Goal: Task Accomplishment & Management: Complete application form

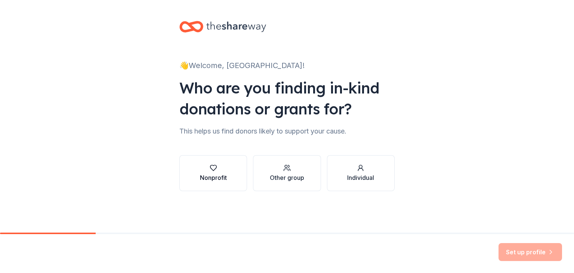
click at [219, 169] on div "button" at bounding box center [213, 167] width 27 height 7
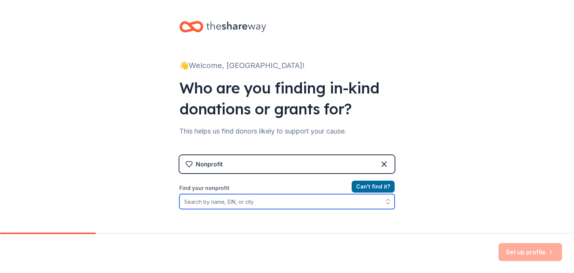
click at [260, 203] on input "Find your nonprofit" at bounding box center [286, 201] width 215 height 15
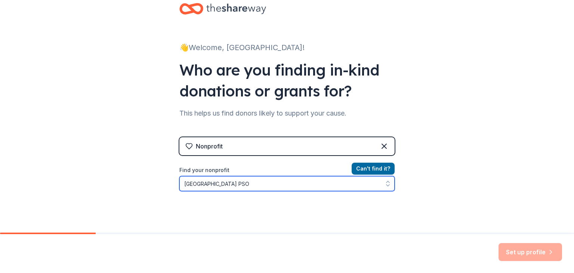
scroll to position [18, 0]
type input "Ha"
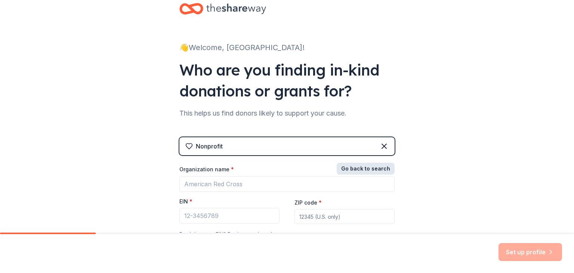
click at [361, 166] on button "Go back to search" at bounding box center [366, 169] width 58 height 12
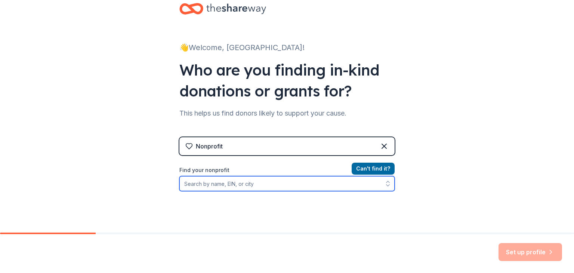
click at [223, 189] on input "Find your nonprofit" at bounding box center [286, 183] width 215 height 15
paste input "93-1091304"
type input "93-1091304"
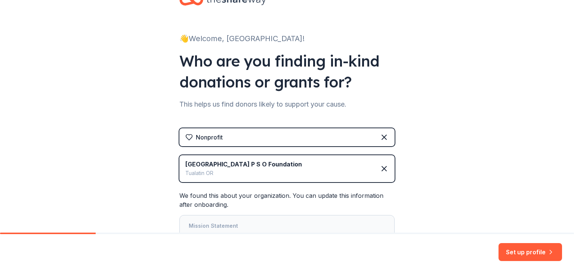
scroll to position [113, 0]
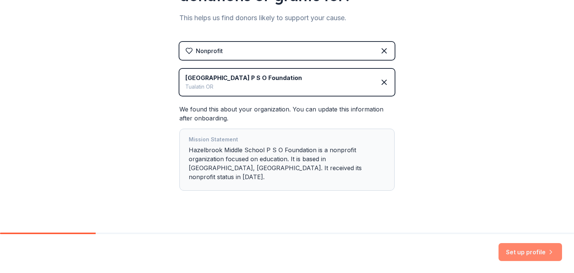
click at [533, 251] on button "Set up profile" at bounding box center [530, 252] width 64 height 18
click at [321, 170] on div "Mission Statement Hazelbrook Middle School P S O Foundation is a nonprofit orga…" at bounding box center [287, 159] width 197 height 49
click at [285, 106] on div "We found this about your organization. You can update this information after on…" at bounding box center [286, 148] width 215 height 86
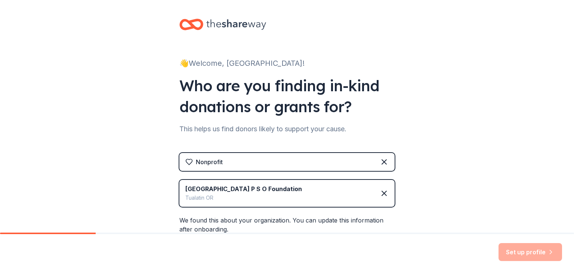
scroll to position [0, 0]
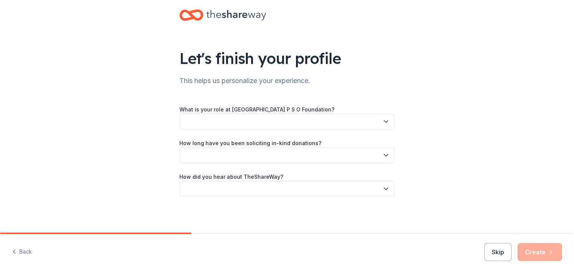
scroll to position [12, 0]
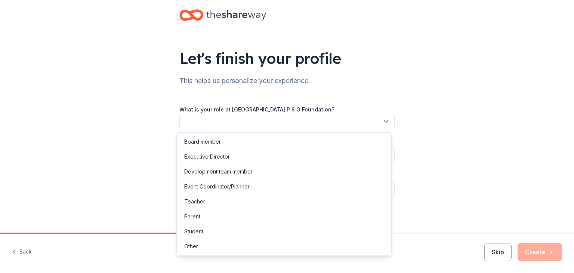
click at [231, 121] on button "button" at bounding box center [286, 122] width 215 height 16
click at [266, 157] on div "Executive Director" at bounding box center [283, 156] width 211 height 15
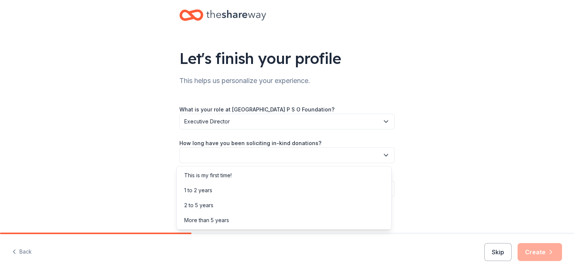
click at [286, 155] on button "button" at bounding box center [286, 155] width 215 height 16
click at [290, 174] on div "This is my first time!" at bounding box center [283, 175] width 211 height 15
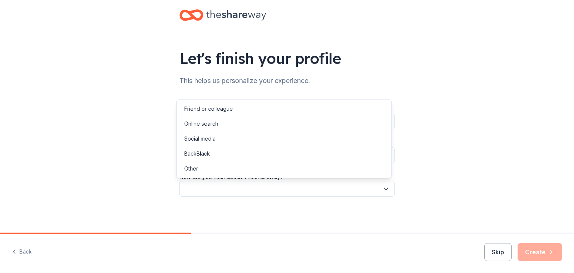
click at [321, 189] on button "button" at bounding box center [286, 189] width 215 height 16
click at [300, 120] on div "Online search" at bounding box center [283, 123] width 211 height 15
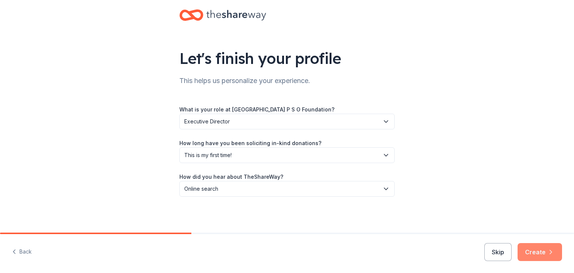
click at [547, 250] on icon "button" at bounding box center [550, 251] width 7 height 7
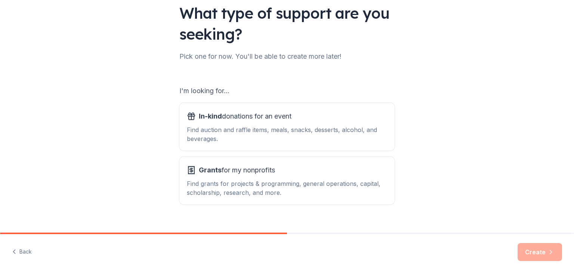
scroll to position [69, 0]
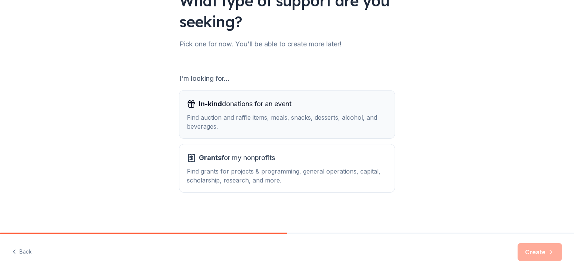
click at [247, 103] on span "In-kind donations for an event" at bounding box center [245, 104] width 93 height 12
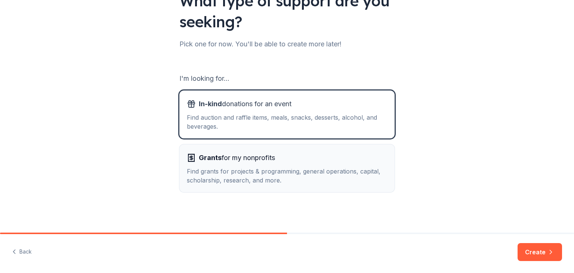
click at [253, 150] on button "Grants for my nonprofits Find grants for projects & programming, general operat…" at bounding box center [286, 168] width 215 height 48
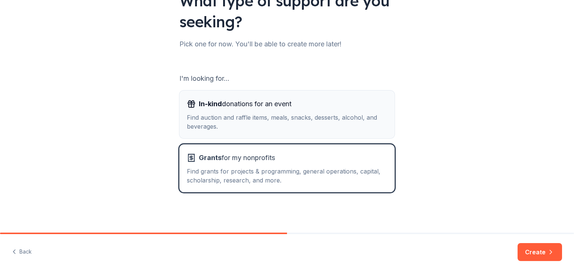
click at [248, 109] on span "In-kind donations for an event" at bounding box center [245, 104] width 93 height 12
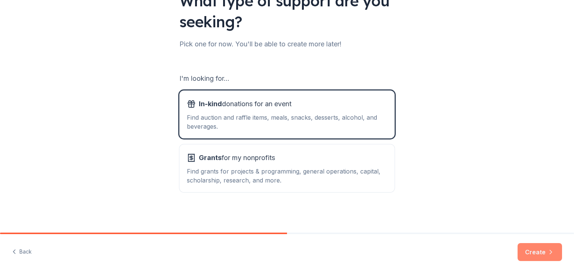
click at [533, 248] on button "Create" at bounding box center [539, 252] width 44 height 18
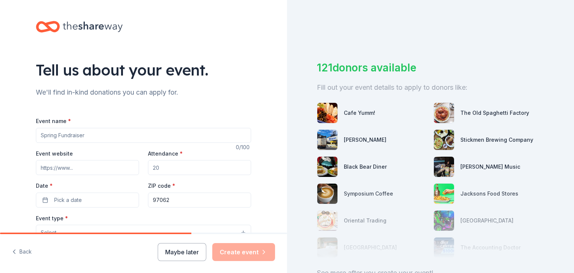
click at [190, 132] on input "Event name *" at bounding box center [143, 135] width 215 height 15
type input "Stock the Staff Lounge"
click at [167, 169] on input "Attendance *" at bounding box center [199, 167] width 103 height 15
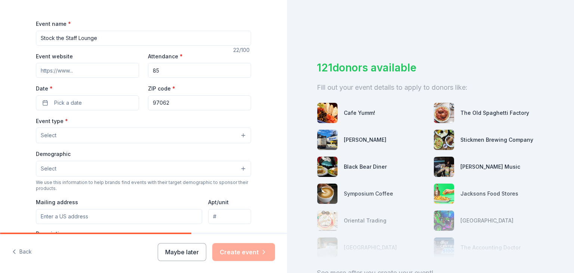
scroll to position [100, 0]
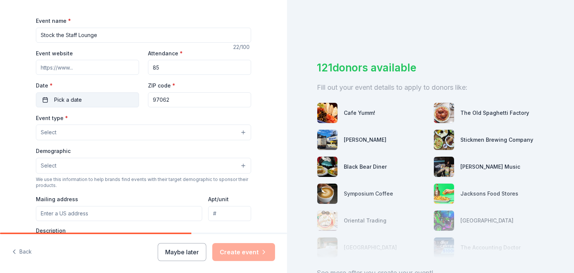
type input "85"
click at [102, 99] on button "Pick a date" at bounding box center [87, 99] width 103 height 15
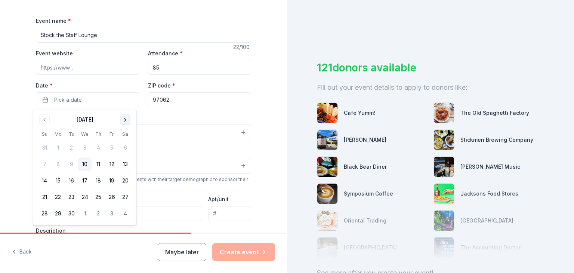
click at [124, 120] on button "Go to next month" at bounding box center [125, 119] width 10 height 10
click at [55, 200] on button "20" at bounding box center [57, 196] width 13 height 13
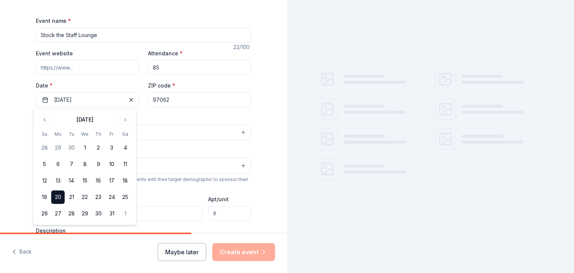
click at [189, 117] on div "Event type * Select" at bounding box center [143, 126] width 215 height 27
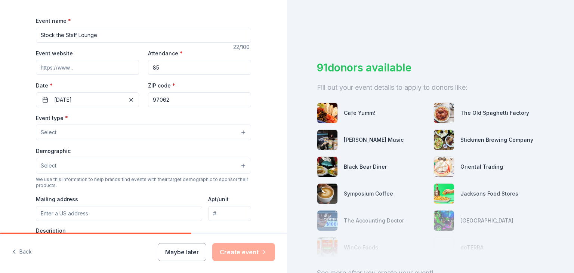
click at [179, 133] on button "Select" at bounding box center [143, 132] width 215 height 16
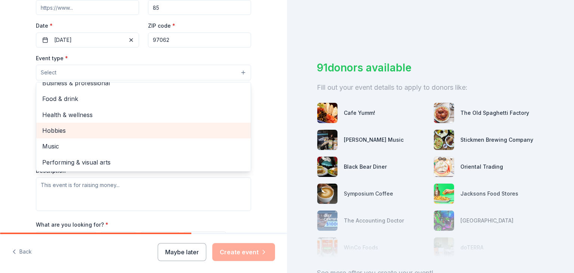
scroll to position [0, 0]
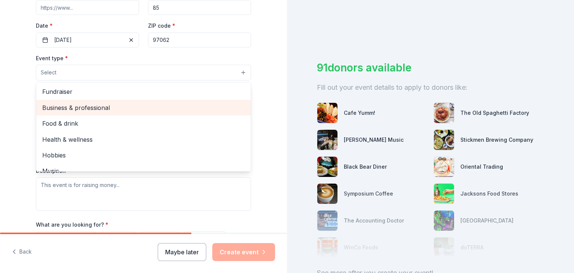
click at [153, 110] on span "Business & professional" at bounding box center [143, 108] width 203 height 10
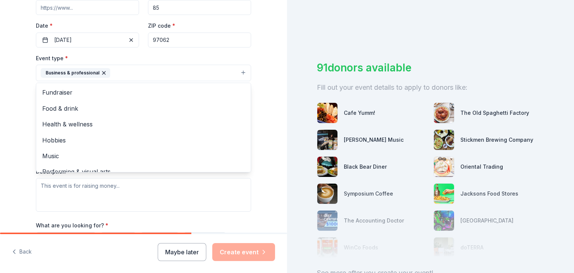
click at [17, 95] on div "Tell us about your event. We'll find in-kind donations you can apply for. Event…" at bounding box center [143, 89] width 287 height 498
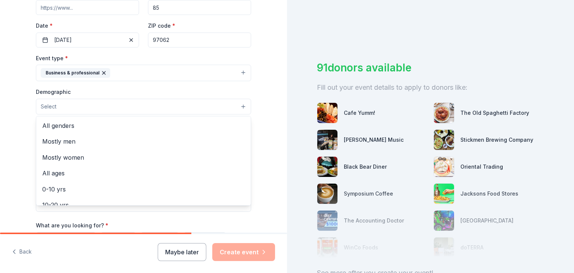
click at [74, 108] on button "Select" at bounding box center [143, 107] width 215 height 16
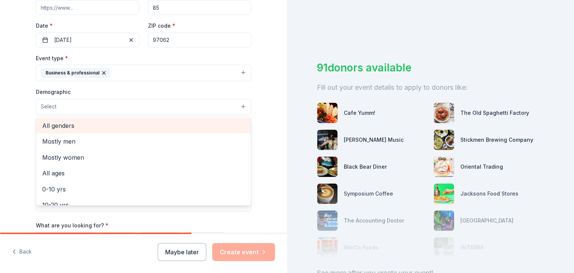
click at [78, 127] on span "All genders" at bounding box center [143, 126] width 203 height 10
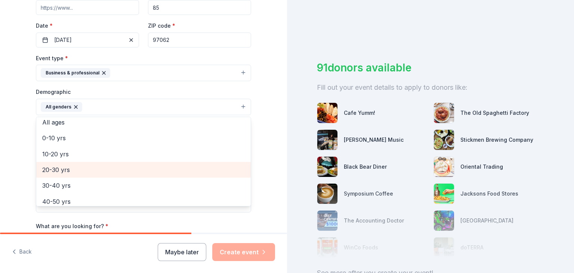
click at [115, 168] on span "20-30 yrs" at bounding box center [143, 170] width 203 height 10
click at [115, 169] on span "30-40 yrs" at bounding box center [143, 170] width 203 height 10
click at [115, 169] on span "40-50 yrs" at bounding box center [143, 170] width 203 height 10
click at [115, 169] on span "50-60 yrs" at bounding box center [143, 170] width 203 height 10
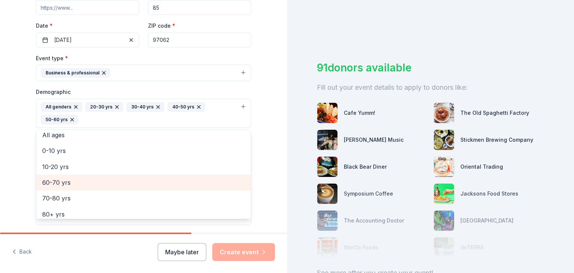
click at [118, 189] on div "60-70 yrs" at bounding box center [143, 182] width 214 height 16
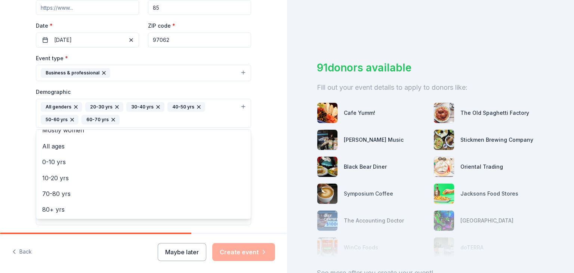
click at [12, 148] on div "Tell us about your event. We'll find in-kind donations you can apply for. Event…" at bounding box center [143, 95] width 287 height 511
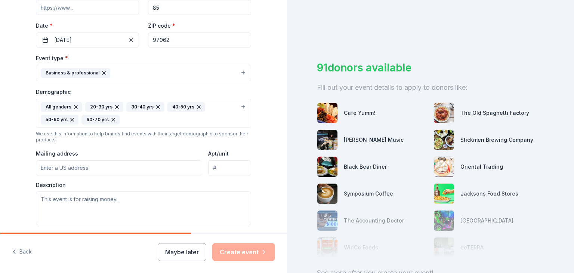
click at [106, 166] on input "Mailing address" at bounding box center [119, 167] width 166 height 15
type input "17930 SW Shasta Trl"
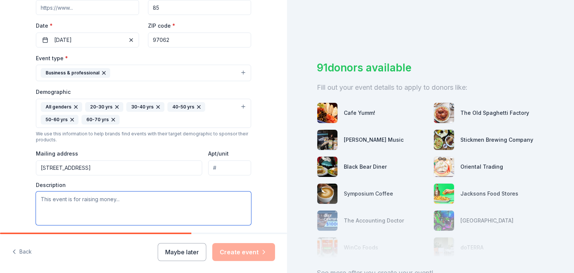
click at [118, 200] on textarea at bounding box center [143, 208] width 215 height 34
type textarea "We are raising money and asking for inkind donations for our Stock the staff lo…"
drag, startPoint x: 82, startPoint y: 209, endPoint x: 33, endPoint y: 196, distance: 51.0
click at [36, 196] on textarea "We are raising money and asking for inkind donations for our Stock the staff lo…" at bounding box center [143, 208] width 215 height 34
click at [209, 195] on textarea at bounding box center [143, 208] width 215 height 34
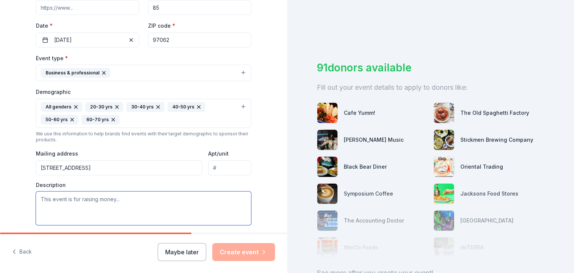
paste textarea "Stock the Staff Lounge – Hazelbrook Middle School PSO Our teachers and staff po…"
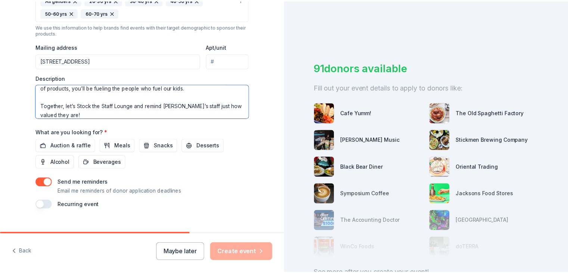
scroll to position [269, 0]
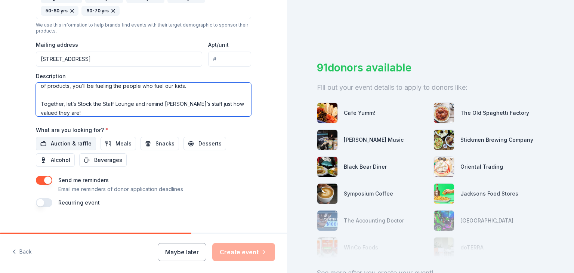
type textarea "Stock the Staff Lounge – Hazelbrook Middle School PSO Our teachers and staff po…"
click at [74, 143] on span "Auction & raffle" at bounding box center [71, 143] width 41 height 9
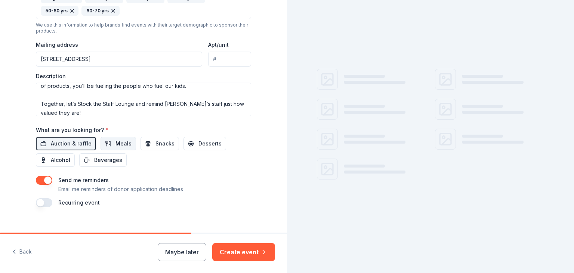
click at [108, 146] on button "Meals" at bounding box center [118, 143] width 35 height 13
click at [155, 145] on span "Snacks" at bounding box center [164, 143] width 19 height 9
click at [185, 144] on button "Desserts" at bounding box center [204, 143] width 43 height 13
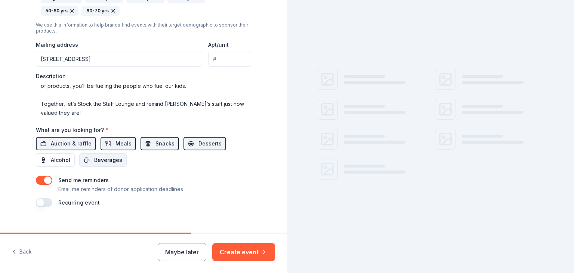
click at [106, 160] on span "Beverages" at bounding box center [108, 159] width 28 height 9
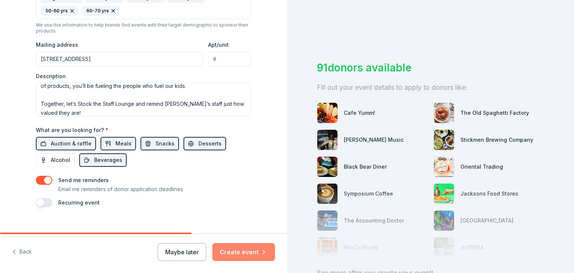
click at [239, 251] on button "Create event" at bounding box center [243, 252] width 63 height 18
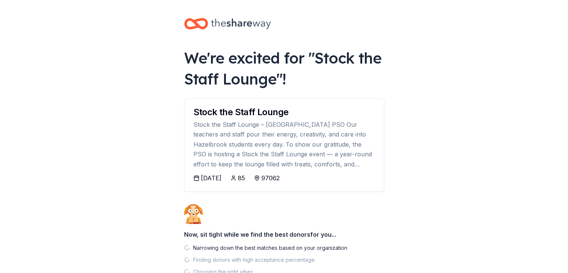
scroll to position [53, 0]
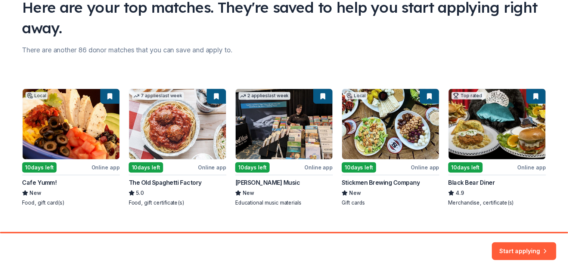
scroll to position [74, 0]
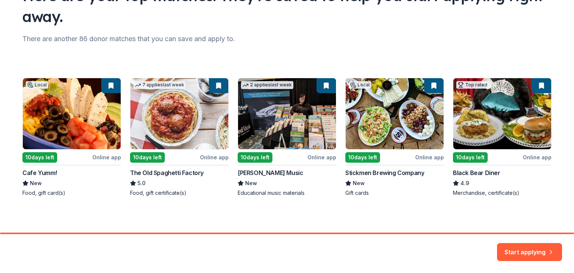
click at [93, 109] on div "Local 10 days left Online app Cafe Yumm! New Food, gift card(s) 7 applies last …" at bounding box center [286, 137] width 529 height 119
click at [522, 245] on button "Start applying" at bounding box center [529, 247] width 65 height 18
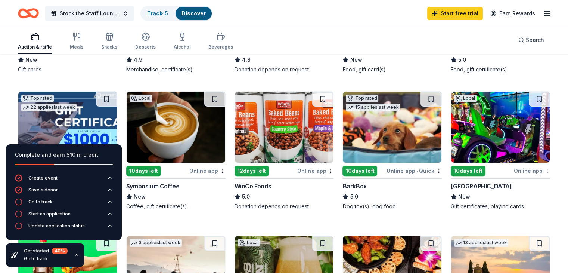
scroll to position [223, 0]
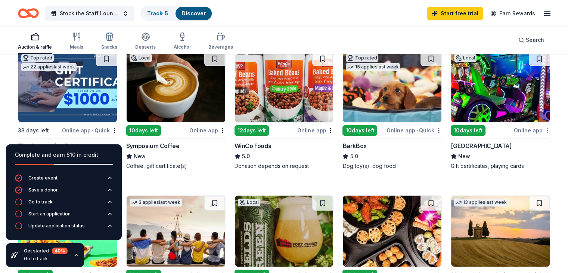
click at [187, 89] on img at bounding box center [176, 86] width 99 height 71
click at [490, 103] on img at bounding box center [500, 86] width 99 height 71
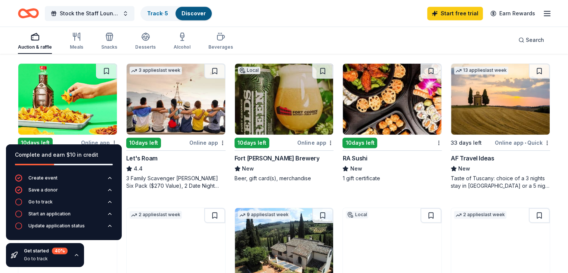
scroll to position [355, 0]
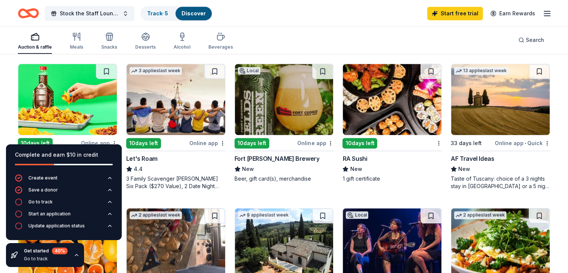
click at [157, 142] on div "10 days left" at bounding box center [143, 143] width 35 height 10
click at [262, 86] on img at bounding box center [284, 99] width 99 height 71
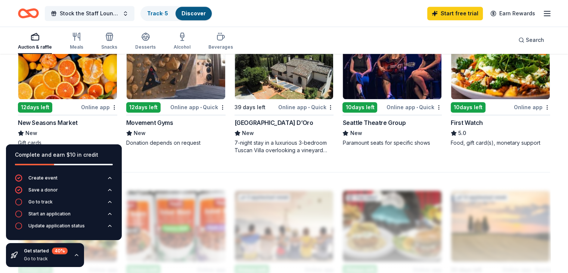
scroll to position [534, 0]
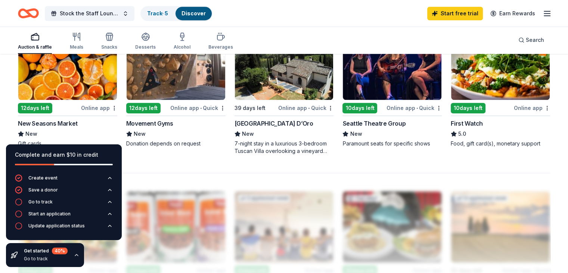
click at [75, 64] on img at bounding box center [67, 64] width 99 height 71
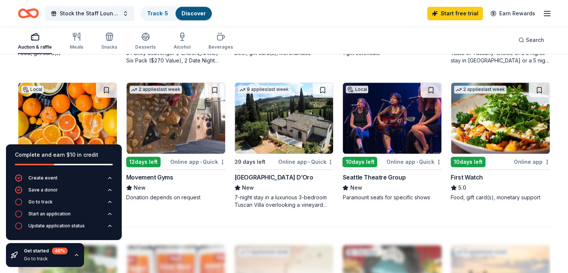
scroll to position [481, 0]
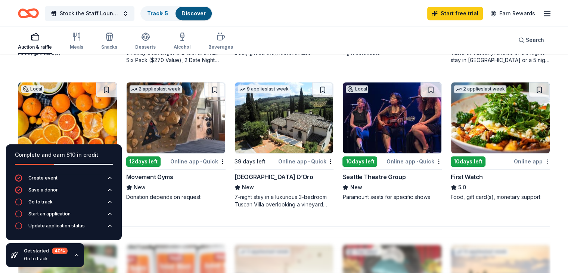
click at [271, 117] on img at bounding box center [284, 117] width 99 height 71
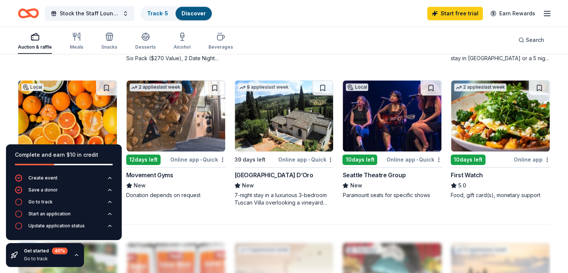
scroll to position [483, 0]
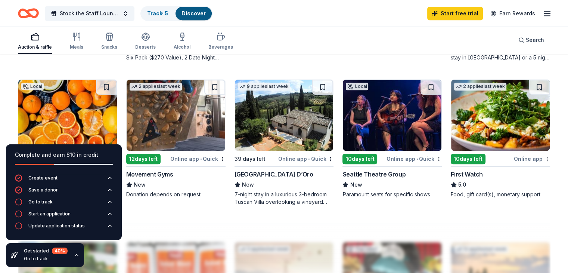
click at [474, 111] on img at bounding box center [500, 115] width 99 height 71
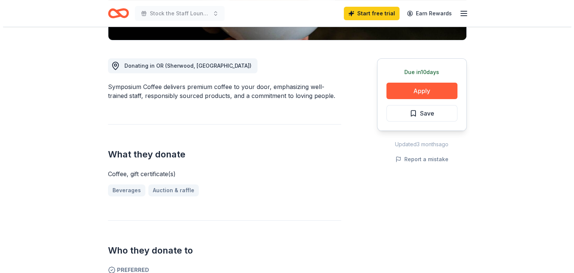
scroll to position [185, 0]
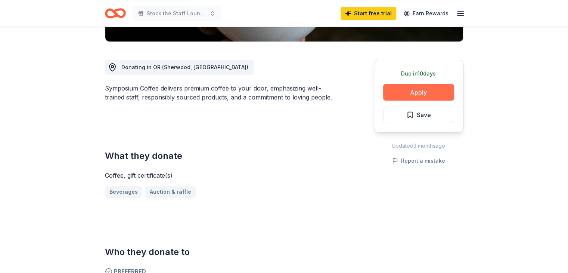
click at [408, 92] on button "Apply" at bounding box center [418, 92] width 71 height 16
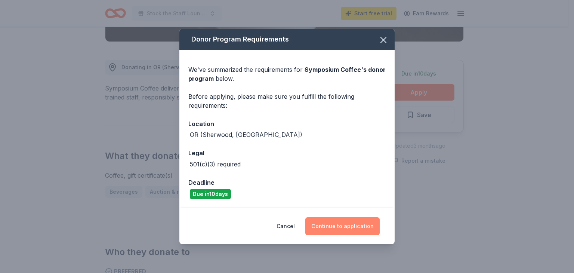
click at [324, 225] on button "Continue to application" at bounding box center [342, 226] width 74 height 18
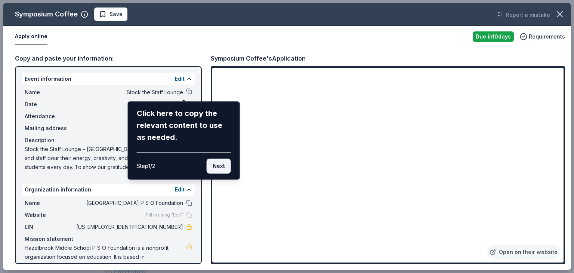
click at [216, 165] on button "Next" at bounding box center [219, 165] width 24 height 15
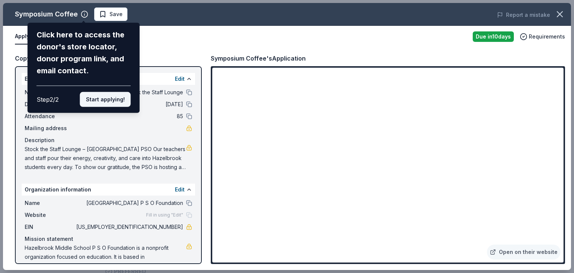
click at [101, 102] on button "Start applying!" at bounding box center [105, 99] width 51 height 15
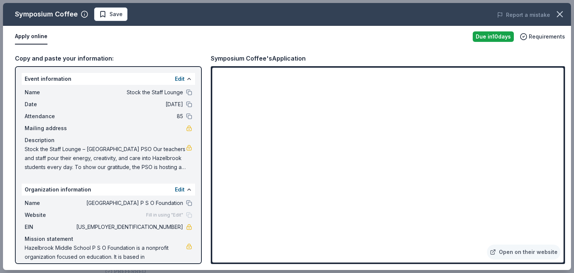
click at [327, 225] on div "Symposium Coffee Save Report a mistake Apply online Due in 10 days Requirements…" at bounding box center [287, 136] width 568 height 267
click at [326, 214] on div "Symposium Coffee Save Report a mistake Apply online Due in 10 days Requirements…" at bounding box center [287, 136] width 568 height 267
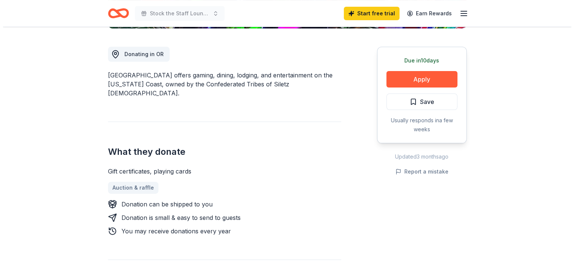
scroll to position [199, 0]
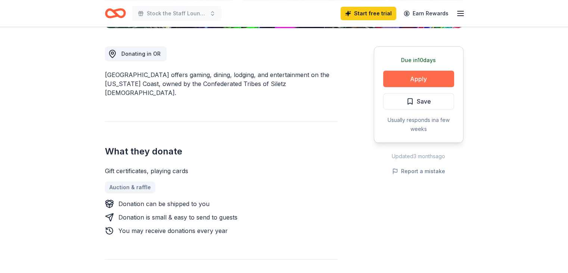
click at [411, 82] on button "Apply" at bounding box center [418, 79] width 71 height 16
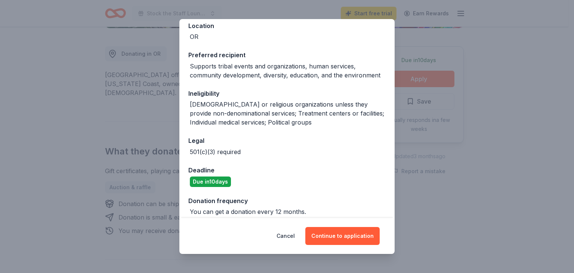
scroll to position [95, 0]
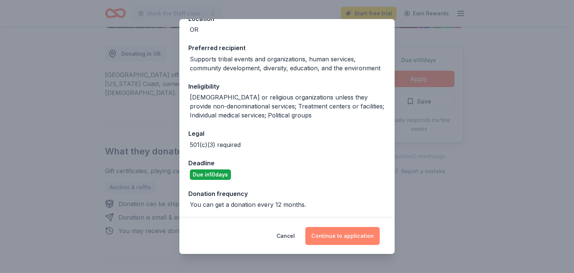
click at [342, 237] on button "Continue to application" at bounding box center [342, 236] width 74 height 18
